Goal: Information Seeking & Learning: Learn about a topic

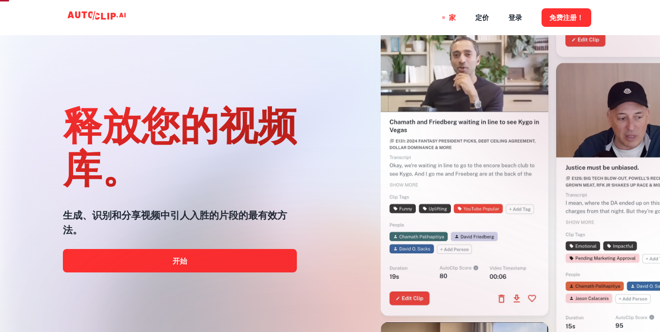
click at [209, 254] on div at bounding box center [330, 331] width 528 height 195
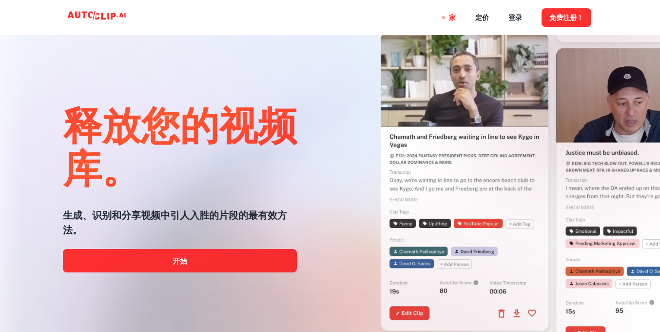
click at [186, 270] on div at bounding box center [330, 331] width 528 height 195
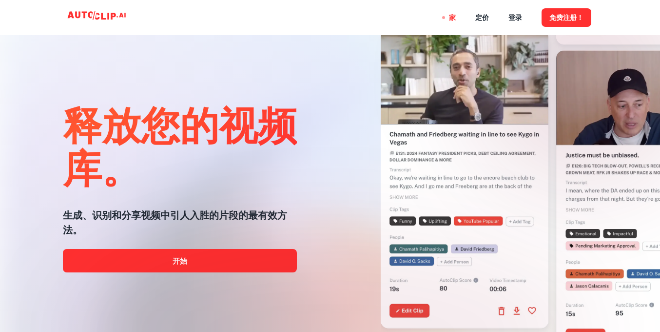
click at [193, 259] on div at bounding box center [330, 331] width 528 height 195
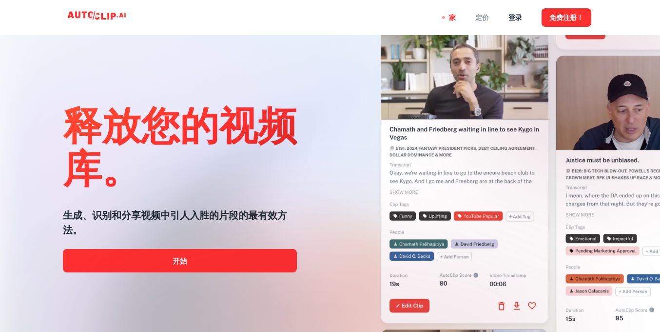
click at [485, 21] on font "定价" at bounding box center [482, 18] width 14 height 8
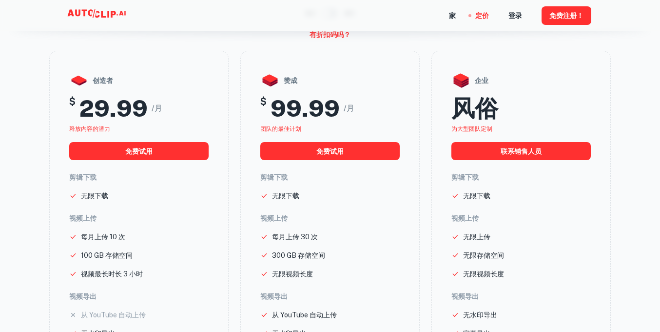
scroll to position [87, 0]
